Goal: Task Accomplishment & Management: Manage account settings

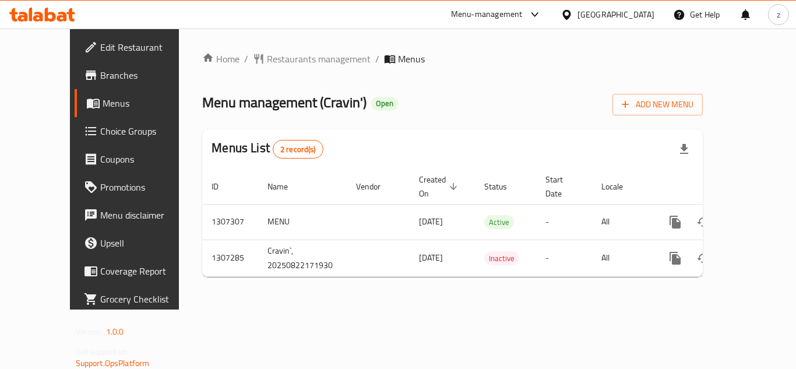
click at [267, 61] on span "Restaurants management" at bounding box center [319, 59] width 104 height 14
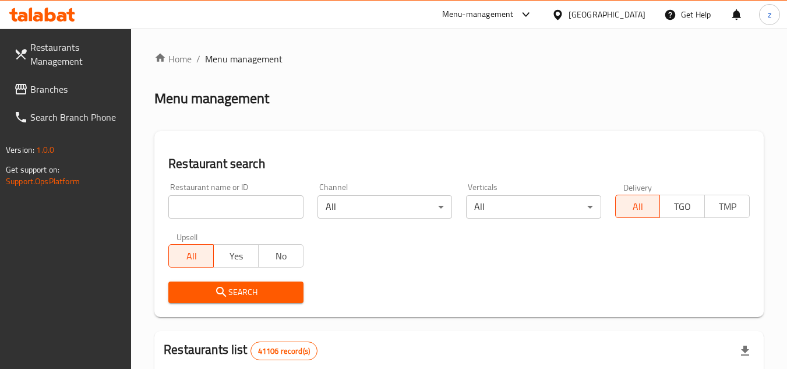
click at [49, 96] on span "Branches" at bounding box center [76, 89] width 92 height 14
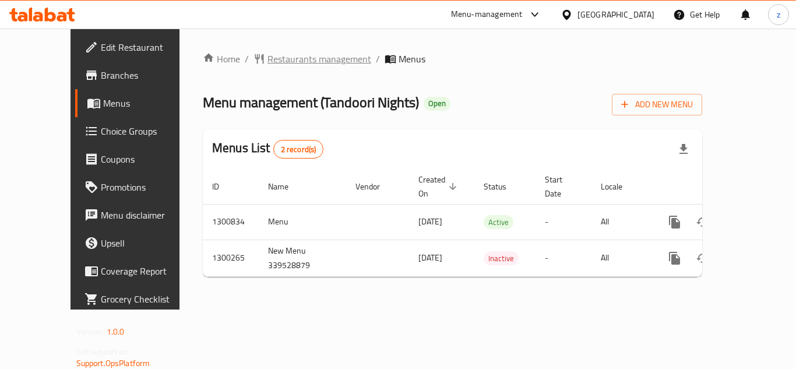
click at [276, 62] on span "Restaurants management" at bounding box center [319, 59] width 104 height 14
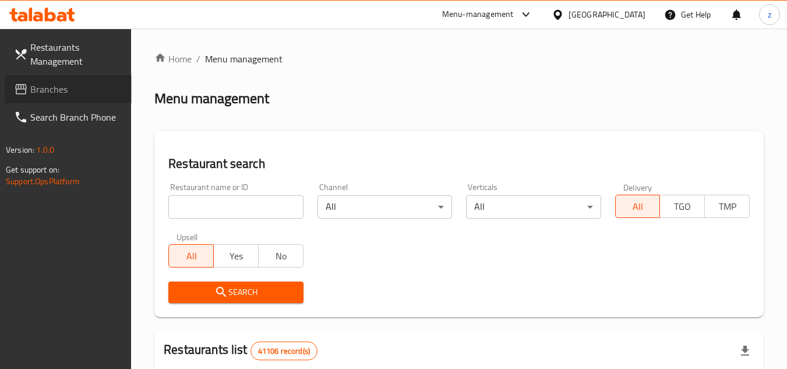
click at [49, 100] on link "Branches" at bounding box center [68, 89] width 127 height 28
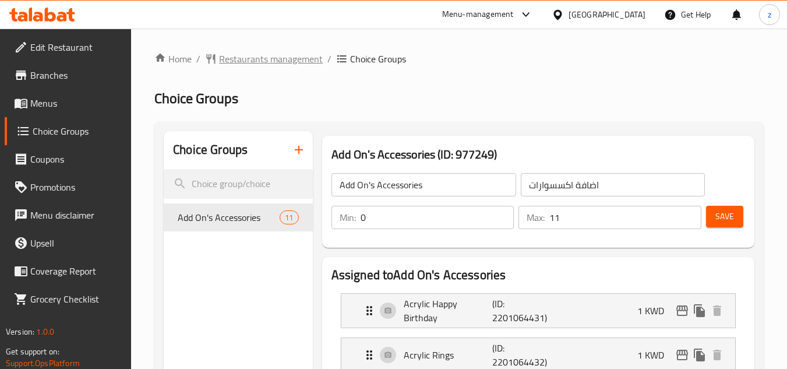
click at [246, 66] on span "Restaurants management" at bounding box center [271, 59] width 104 height 14
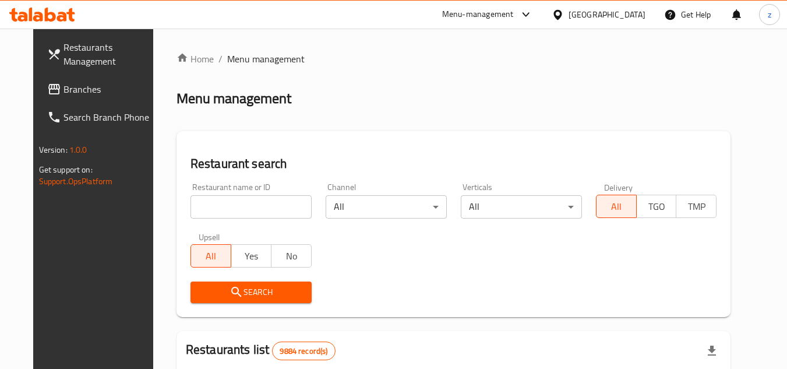
click at [227, 63] on span "Menu management" at bounding box center [265, 59] width 77 height 14
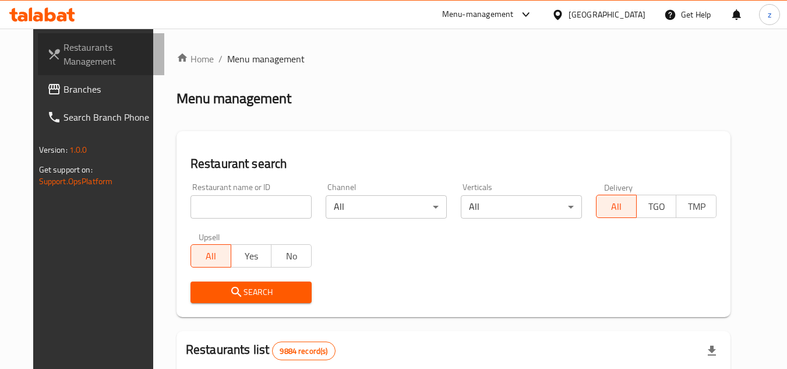
click at [68, 60] on span "Restaurants Management" at bounding box center [109, 54] width 92 height 28
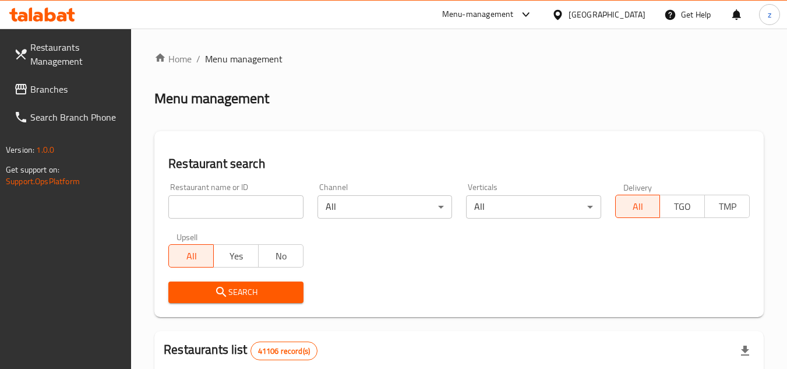
click at [51, 93] on span "Branches" at bounding box center [76, 89] width 92 height 14
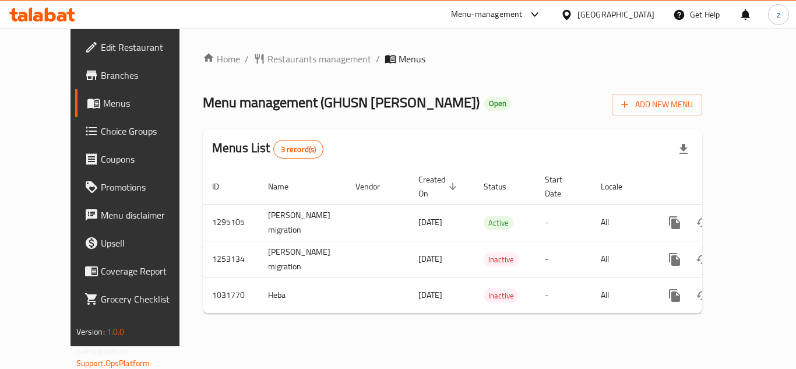
click at [101, 134] on span "Choice Groups" at bounding box center [147, 131] width 93 height 14
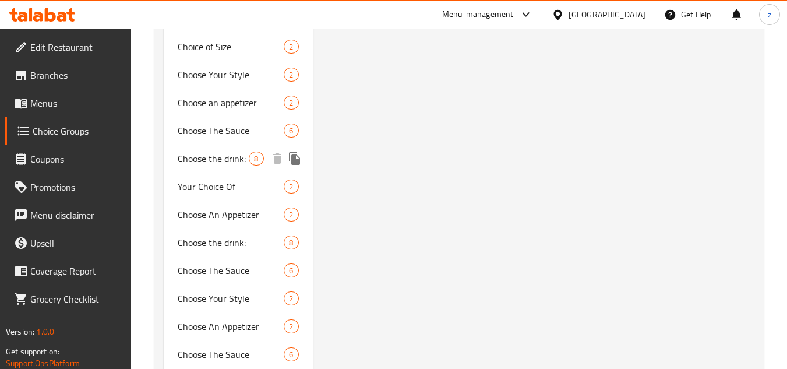
scroll to position [1864, 0]
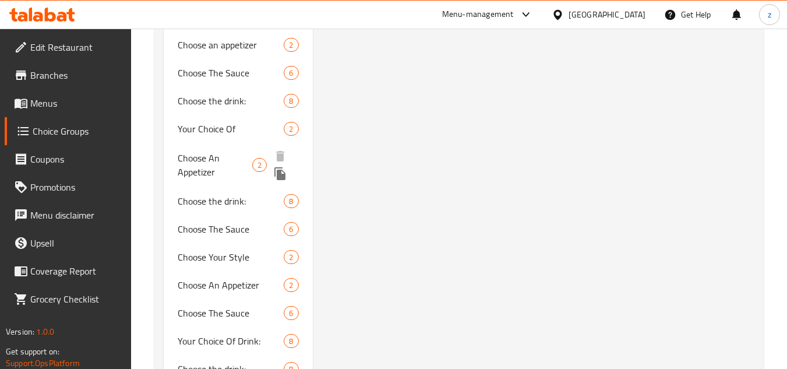
click at [199, 130] on span "Your Choice Of" at bounding box center [231, 129] width 106 height 14
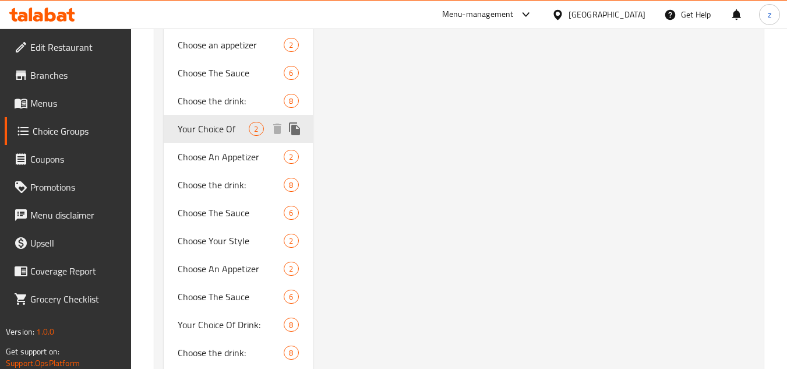
type input "Your Choice Of"
type input "اختيارك من"
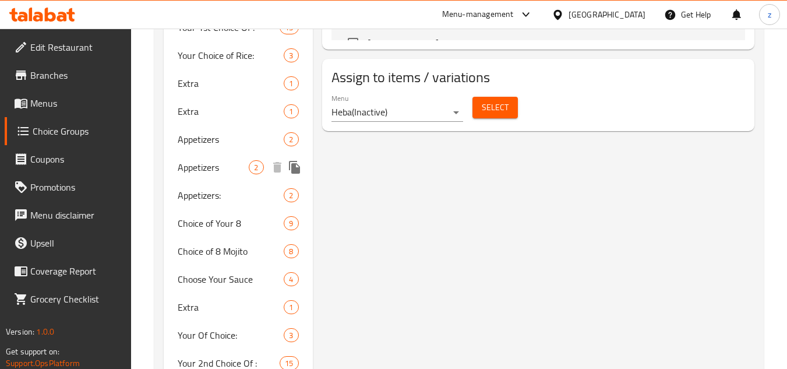
scroll to position [757, 0]
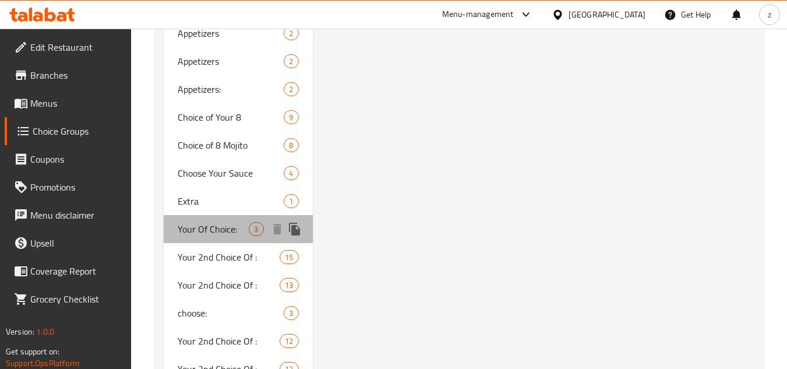
click at [216, 235] on span "Your Of Choice:" at bounding box center [213, 229] width 71 height 14
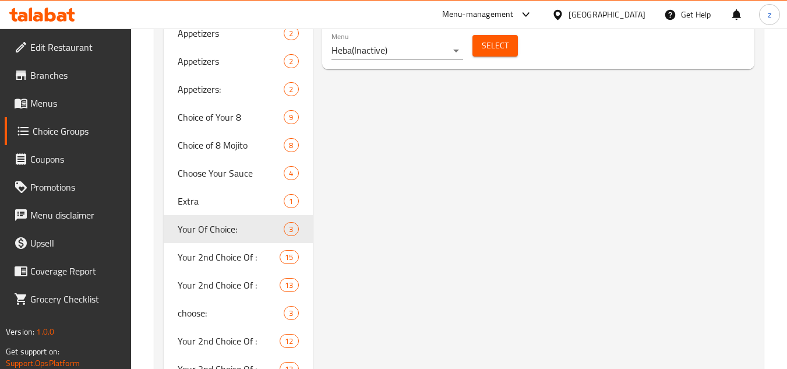
type input "Your Of Choice:"
type input "اختيارك:"
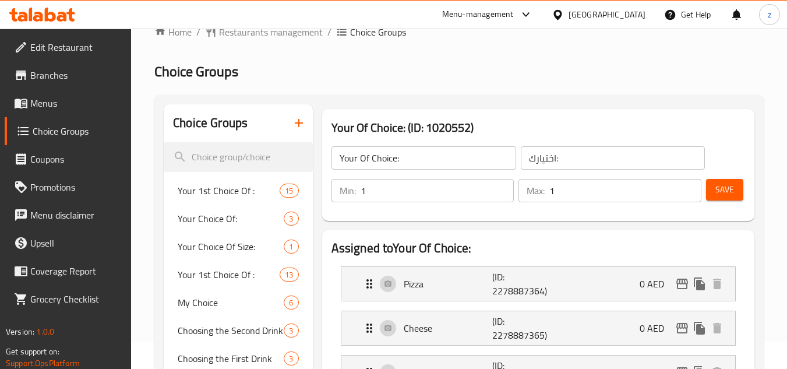
scroll to position [0, 0]
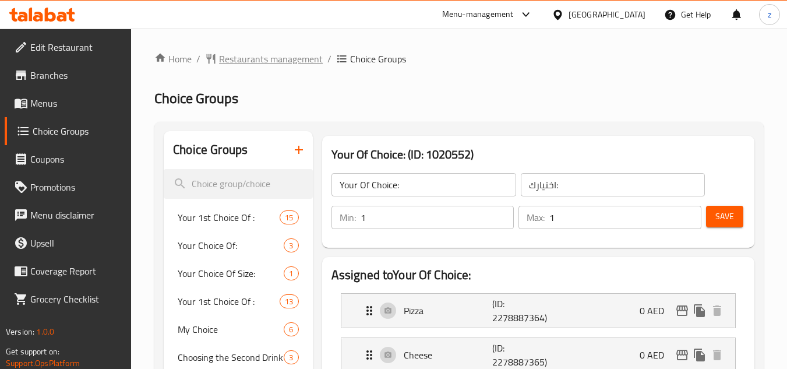
click at [249, 65] on span "Restaurants management" at bounding box center [271, 59] width 104 height 14
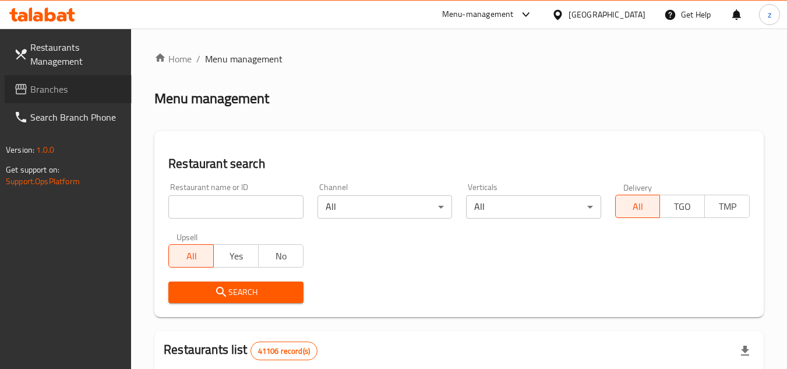
click at [48, 83] on span "Branches" at bounding box center [76, 89] width 92 height 14
